Goal: Task Accomplishment & Management: Manage account settings

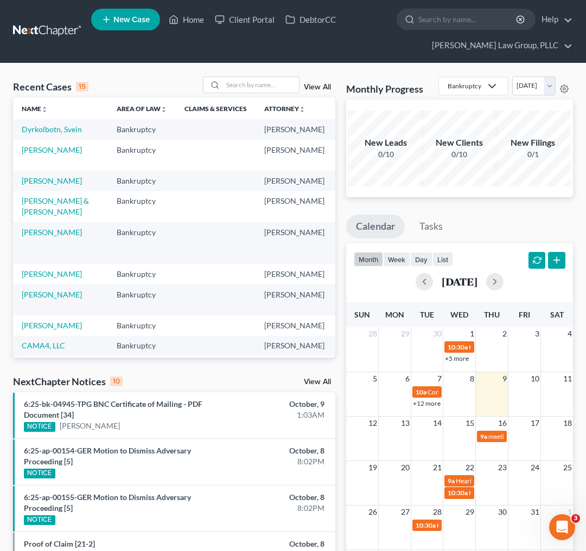
drag, startPoint x: 117, startPoint y: 76, endPoint x: 286, endPoint y: 57, distance: 170.2
click at [117, 76] on div "Recent Cases 15 View All" at bounding box center [174, 86] width 322 height 21
click at [558, 43] on link "[PERSON_NAME] Law Group, PLLC" at bounding box center [499, 46] width 146 height 20
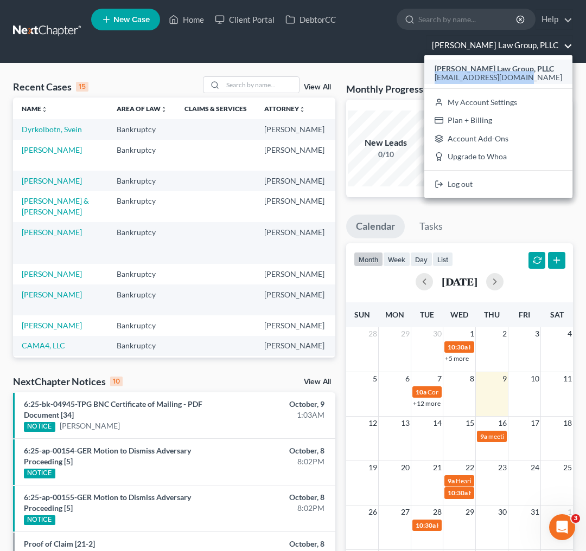
drag, startPoint x: 539, startPoint y: 78, endPoint x: 459, endPoint y: 80, distance: 80.8
click at [459, 80] on div "[PERSON_NAME] Law Group, PLLC [EMAIL_ADDRESS][DOMAIN_NAME]" at bounding box center [498, 72] width 148 height 24
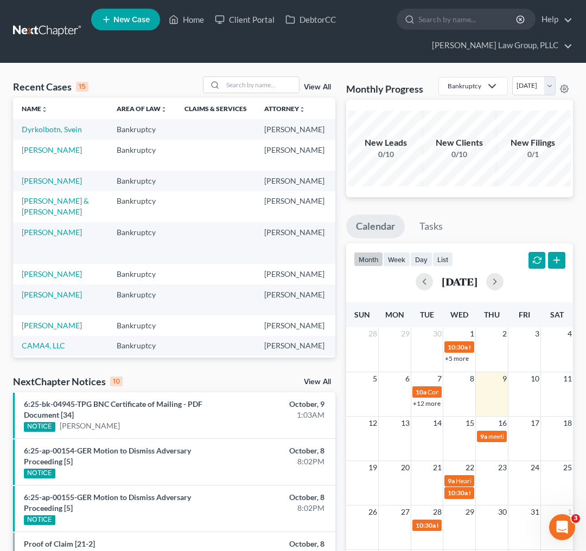
copy span "[EMAIL_ADDRESS][DOMAIN_NAME]"
drag, startPoint x: 242, startPoint y: 62, endPoint x: 286, endPoint y: 66, distance: 43.5
click at [242, 63] on div at bounding box center [292, 63] width 255 height 1
click at [533, 34] on ul "New Case Home Client Portal DebtorCC - No Result - See all results Or Press Ent…" at bounding box center [331, 31] width 481 height 52
click at [533, 40] on link "[PERSON_NAME] Law Group, PLLC" at bounding box center [499, 46] width 146 height 20
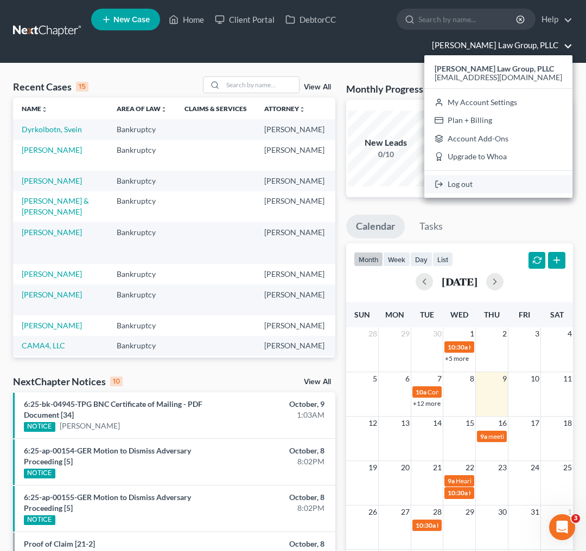
click at [505, 181] on link "Log out" at bounding box center [498, 184] width 148 height 18
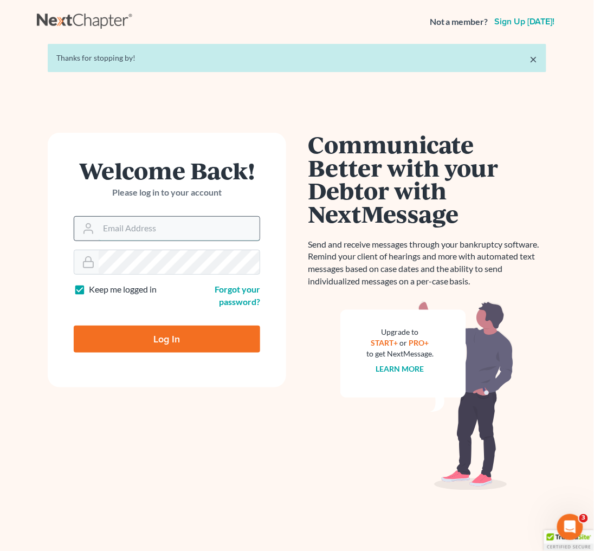
type input "[EMAIL_ADDRESS][DOMAIN_NAME]"
drag, startPoint x: 210, startPoint y: 231, endPoint x: -12, endPoint y: 205, distance: 223.3
click at [0, 205] on html "Not a member? Sign up [DATE]! × Thanks for stopping by! Welcome Back! Please lo…" at bounding box center [297, 291] width 594 height 582
